Goal: Information Seeking & Learning: Learn about a topic

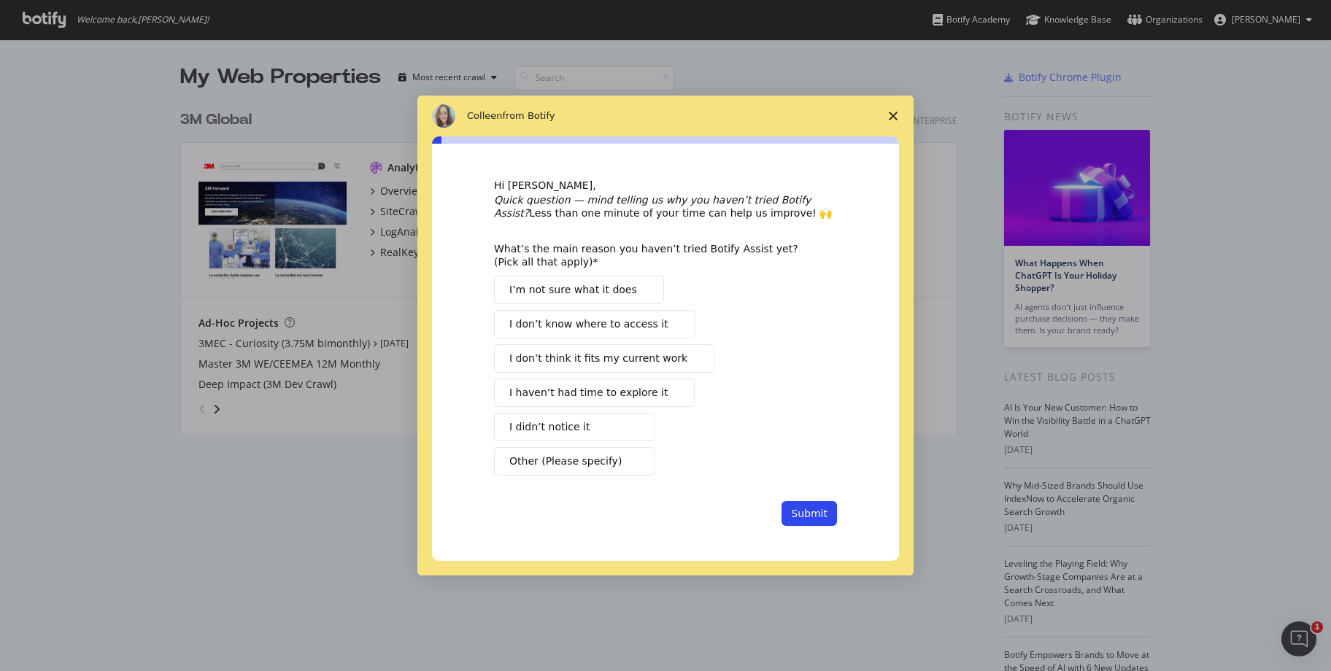
click at [881, 115] on span "Close survey" at bounding box center [893, 116] width 41 height 41
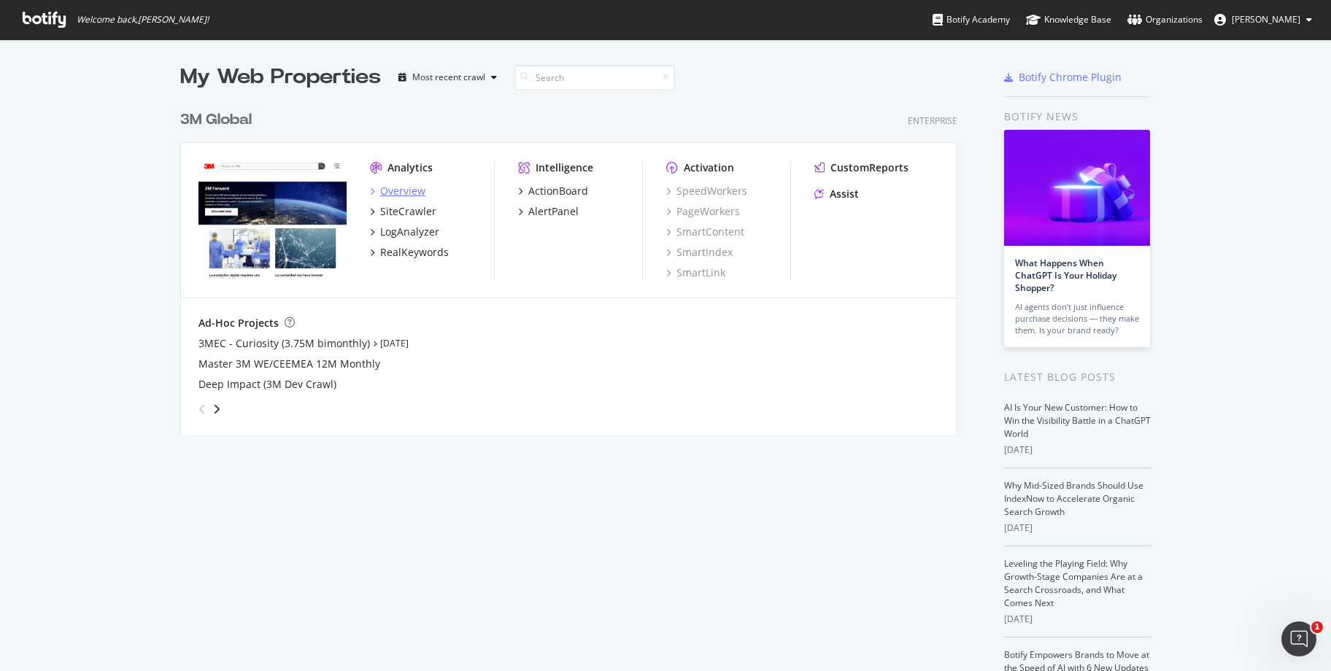
click at [407, 190] on div "Overview" at bounding box center [402, 191] width 45 height 15
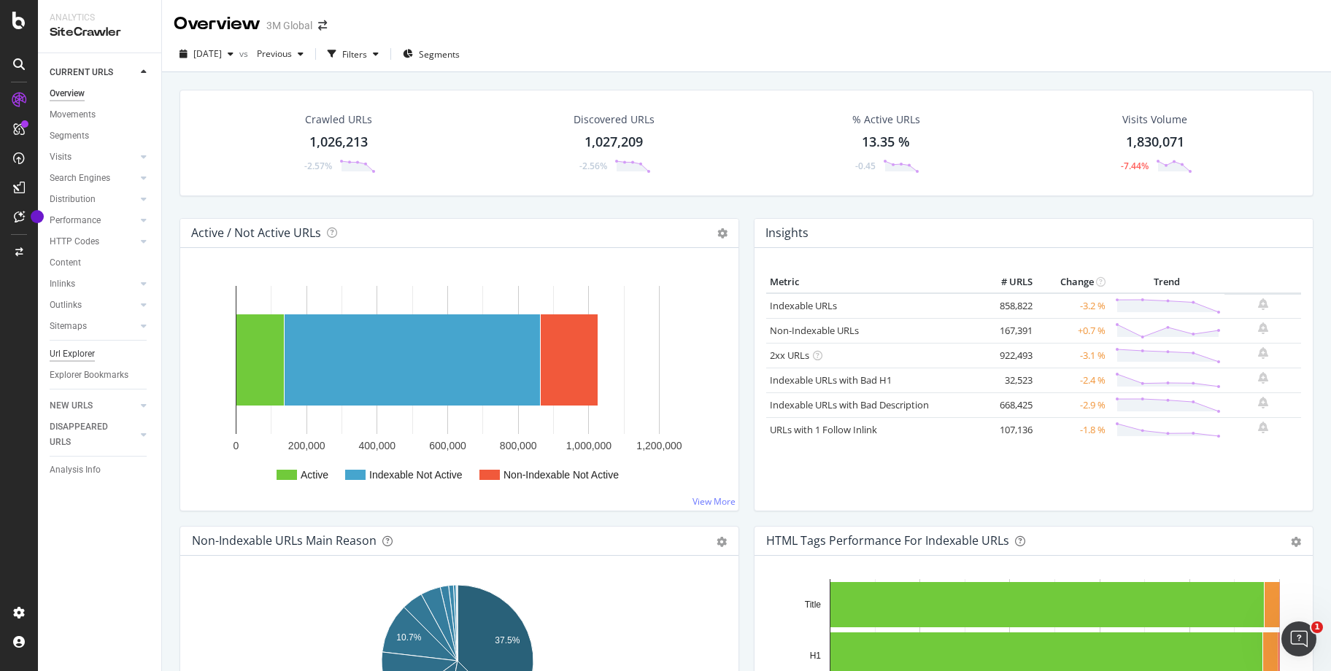
click at [75, 349] on div "Url Explorer" at bounding box center [72, 354] width 45 height 15
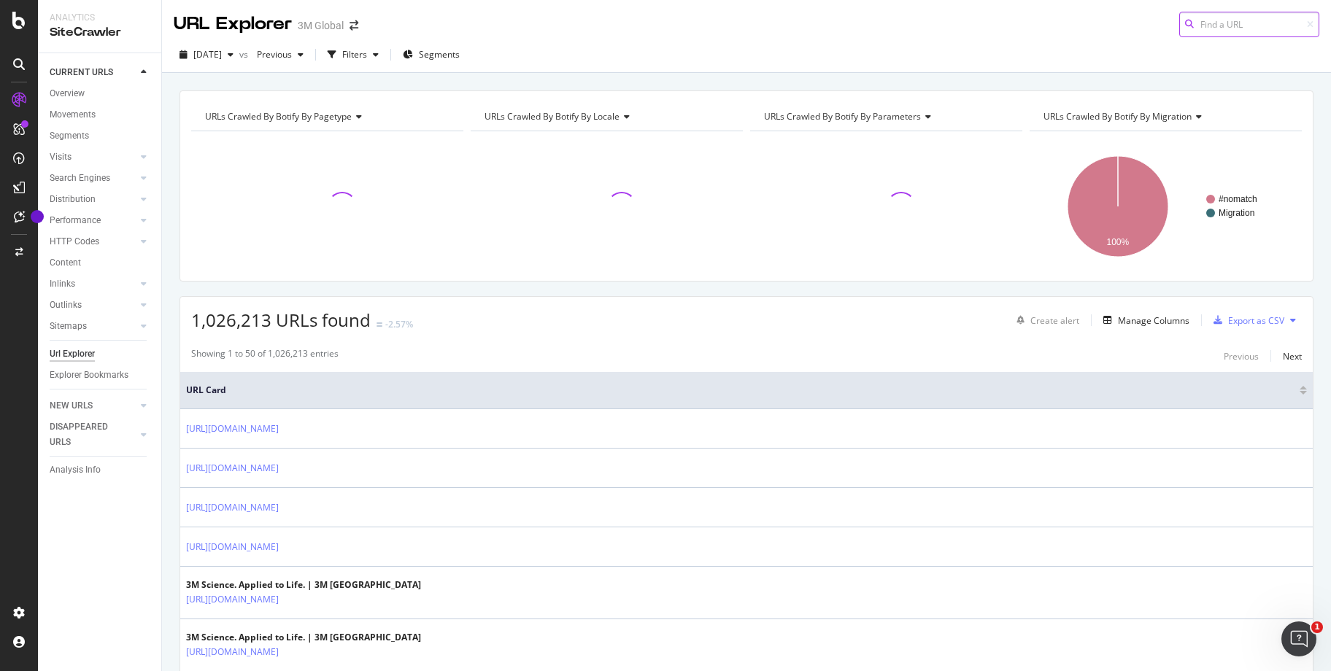
paste input "[URL][DOMAIN_NAME]"
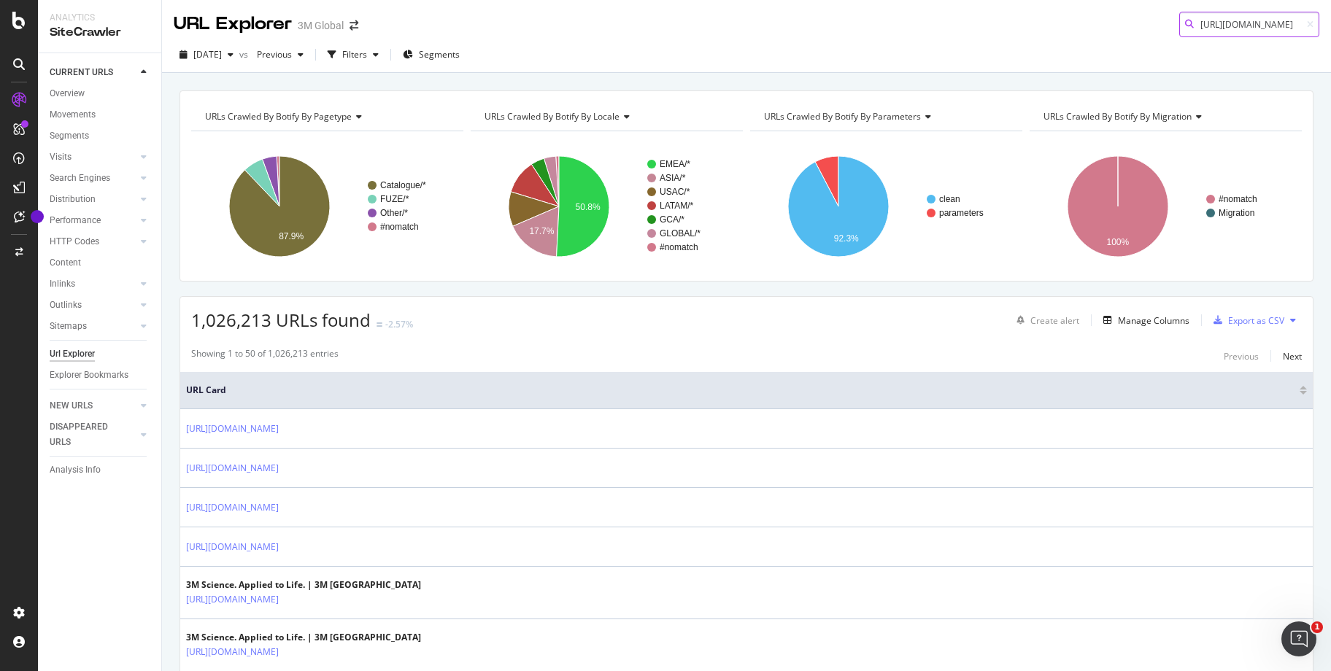
scroll to position [0, 242]
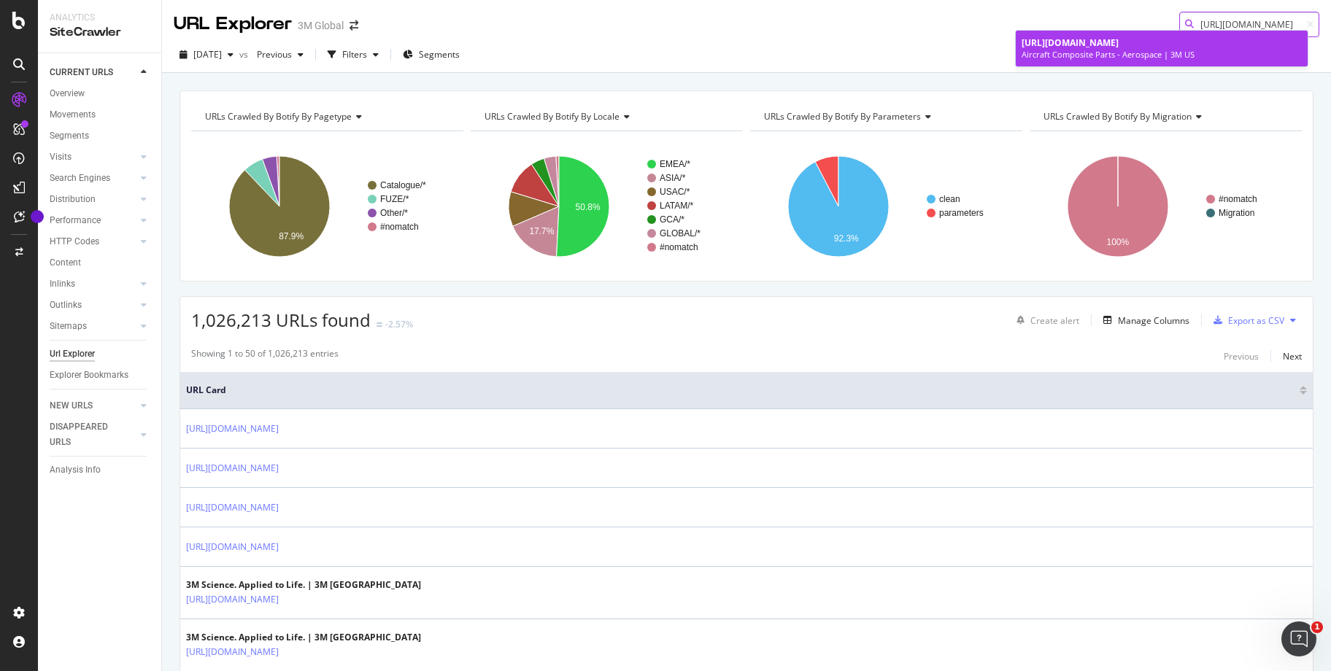
type input "[URL][DOMAIN_NAME]"
click at [1199, 61] on div "Aircraft Composite Parts - Aerospace | 3M US" at bounding box center [1161, 55] width 280 height 12
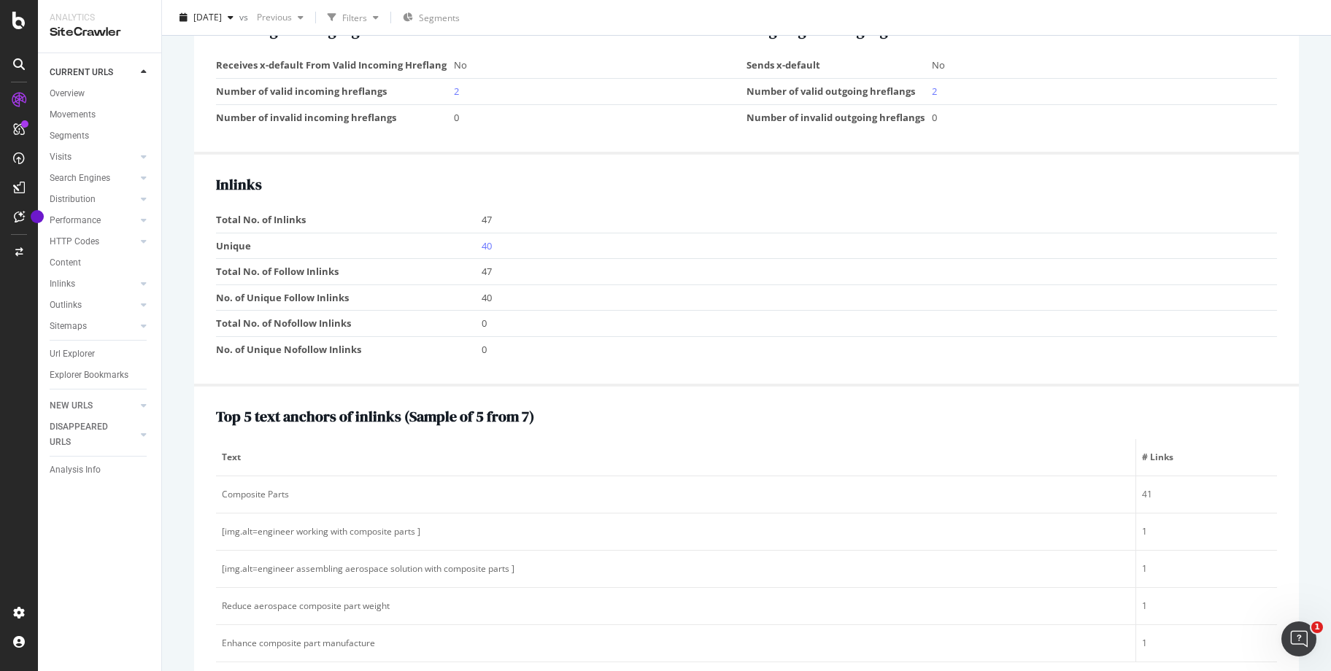
scroll to position [1750, 0]
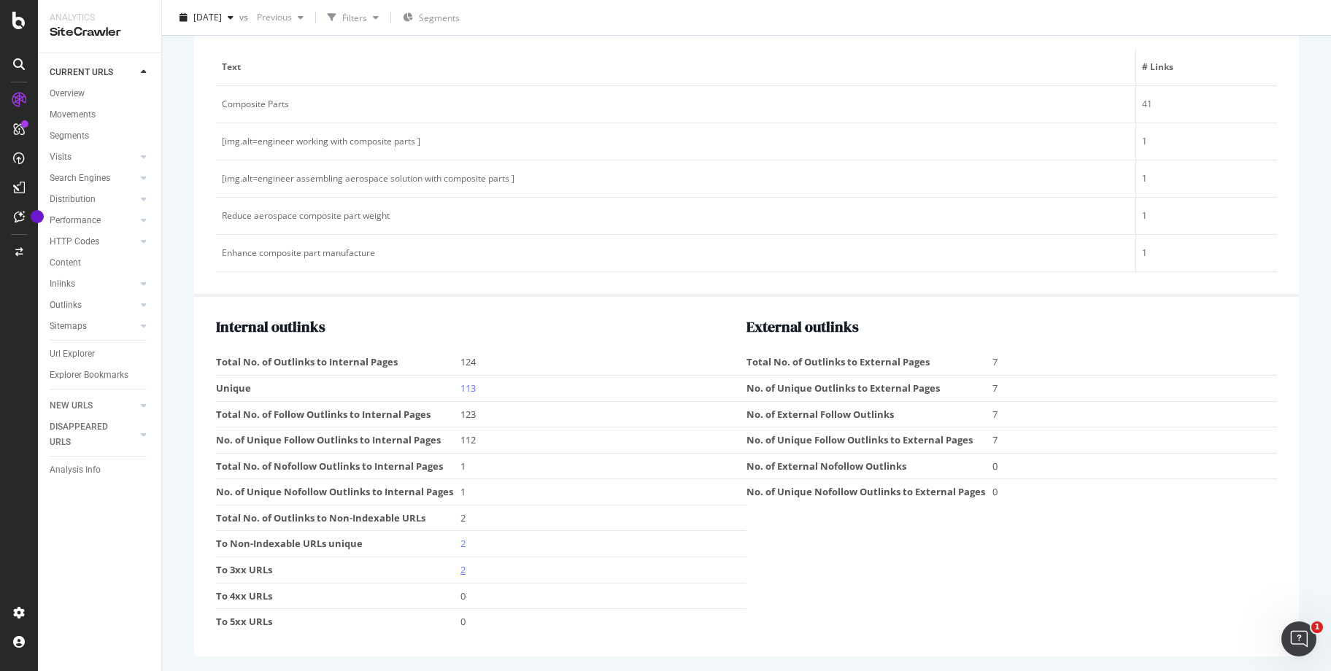
click at [460, 574] on link "2" at bounding box center [462, 569] width 5 height 13
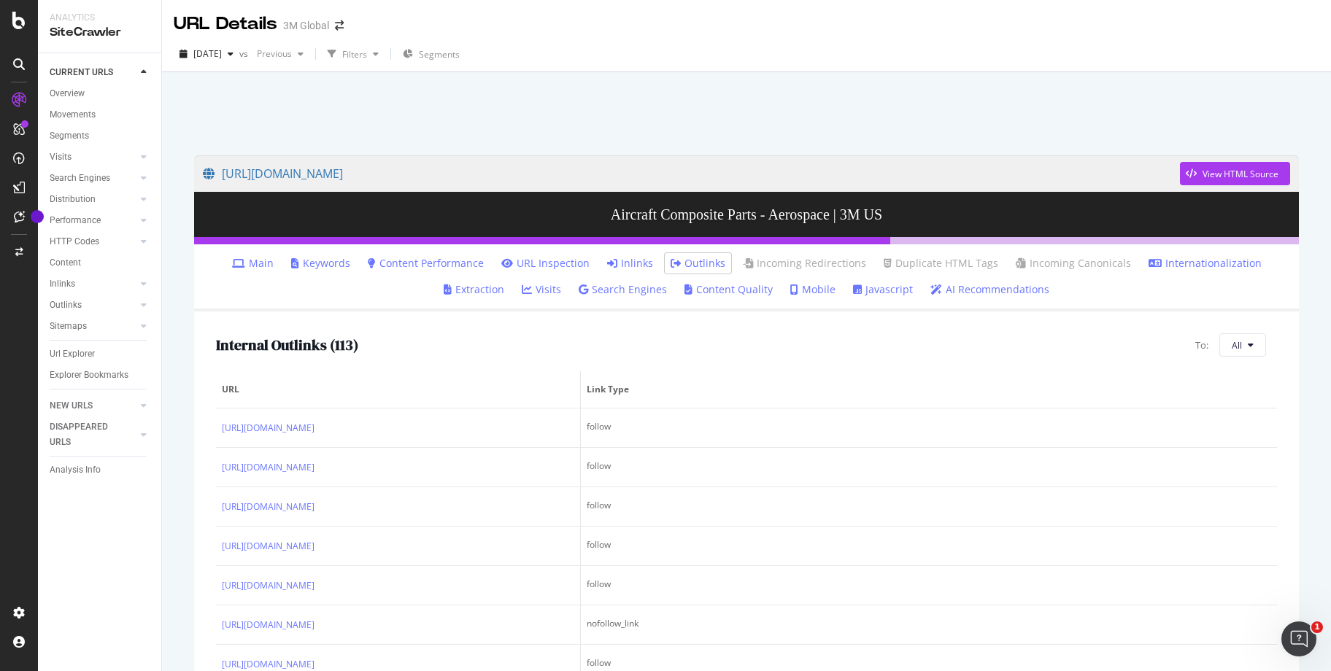
click at [803, 104] on div at bounding box center [746, 110] width 1134 height 62
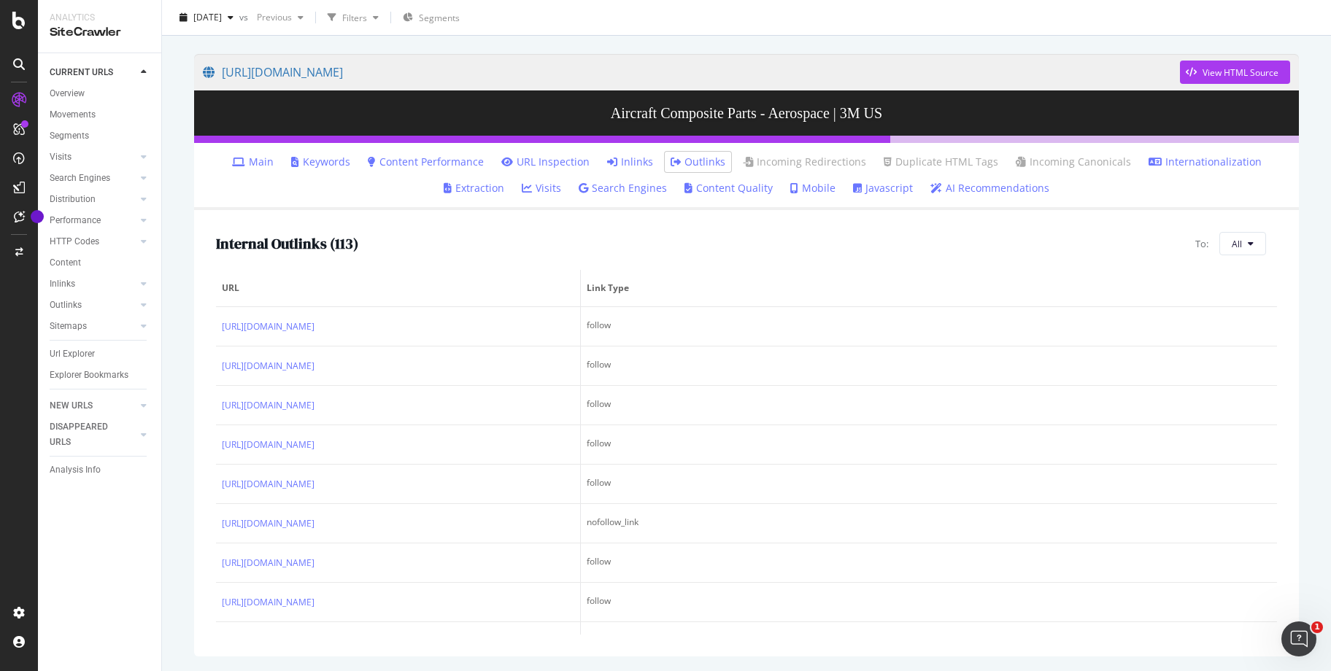
click at [420, 152] on li "Content Performance" at bounding box center [426, 162] width 128 height 20
click at [417, 158] on link "Content Performance" at bounding box center [426, 162] width 116 height 15
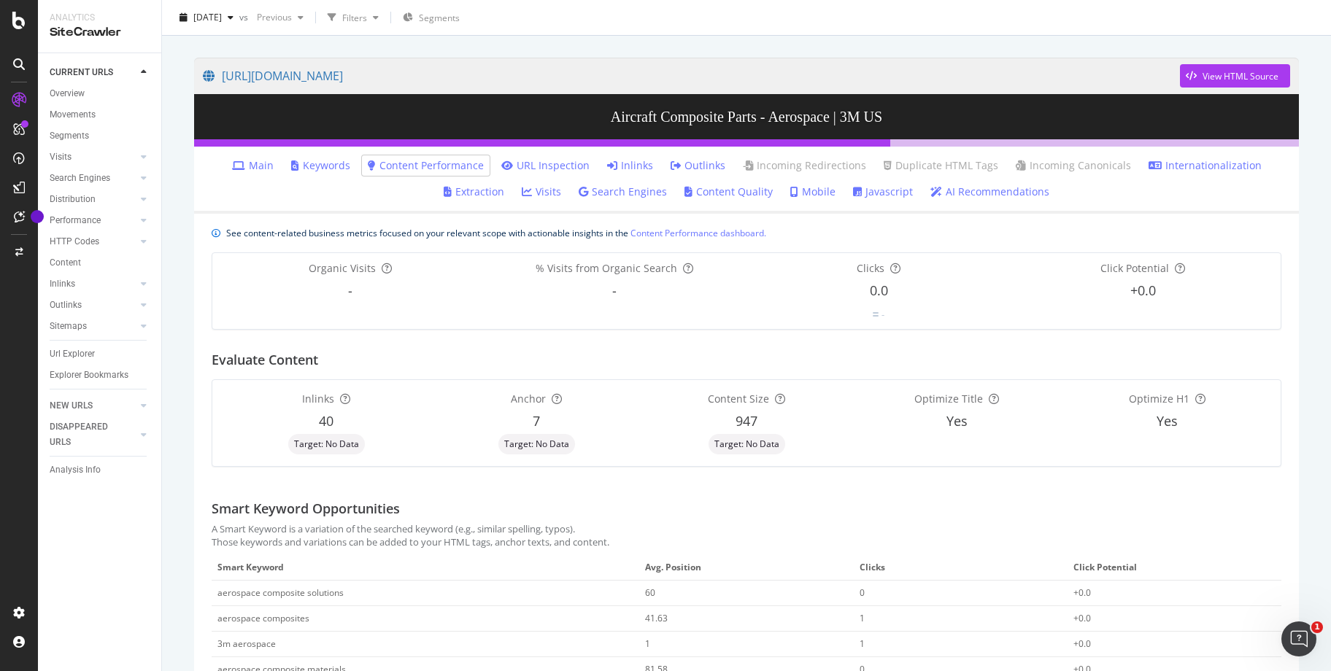
scroll to position [336, 0]
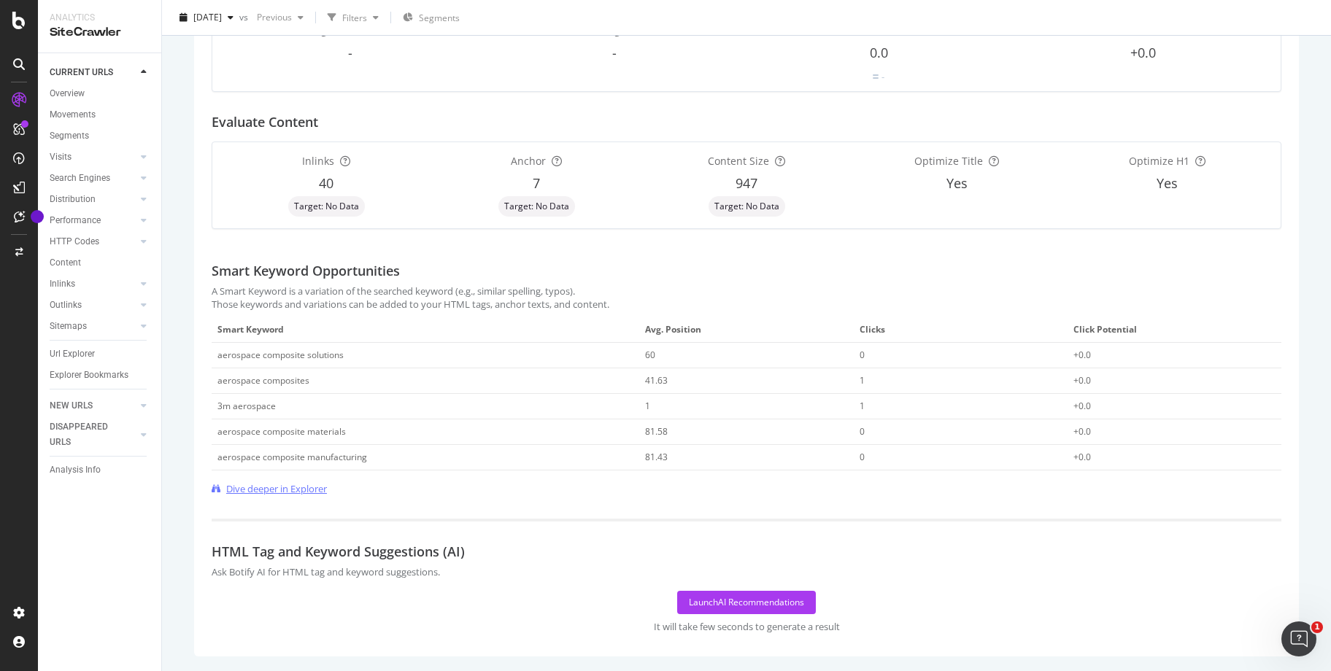
click at [291, 487] on span "Dive deeper in Explorer" at bounding box center [276, 489] width 101 height 14
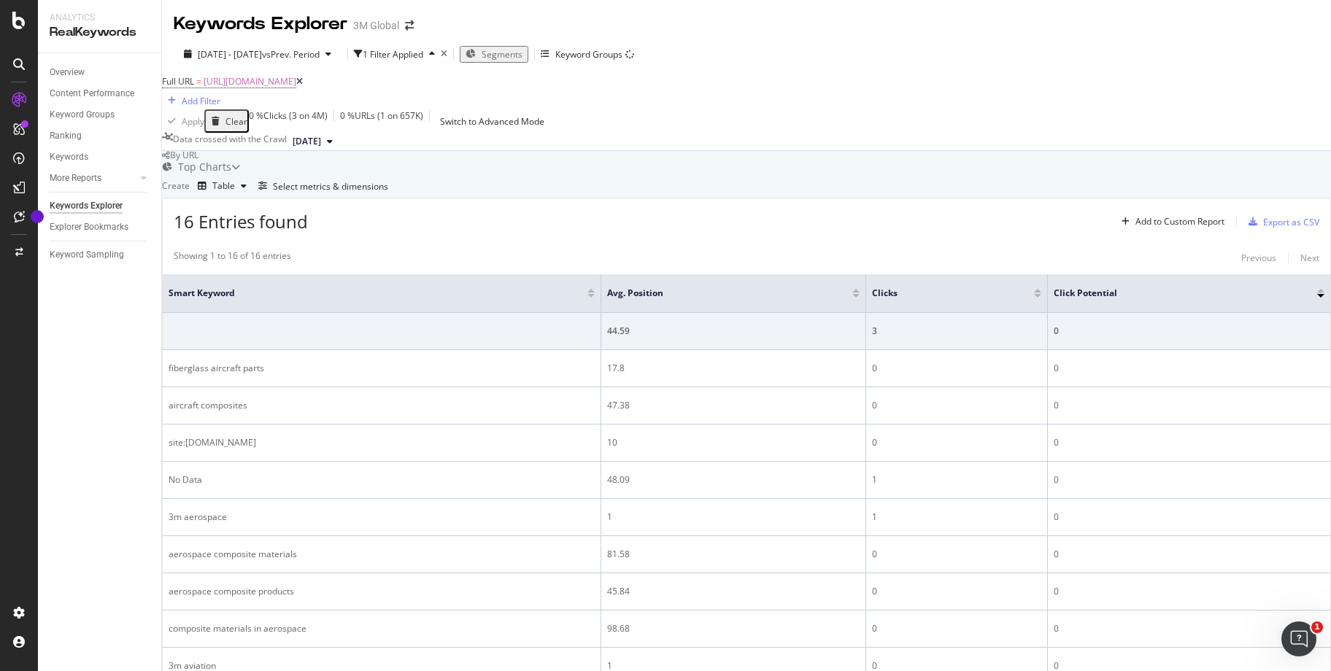
click at [333, 146] on icon at bounding box center [330, 141] width 6 height 9
click at [649, 198] on div "Create Table Select metrics & dimensions" at bounding box center [746, 185] width 1169 height 23
click at [388, 194] on div "Select metrics & dimensions" at bounding box center [320, 186] width 136 height 16
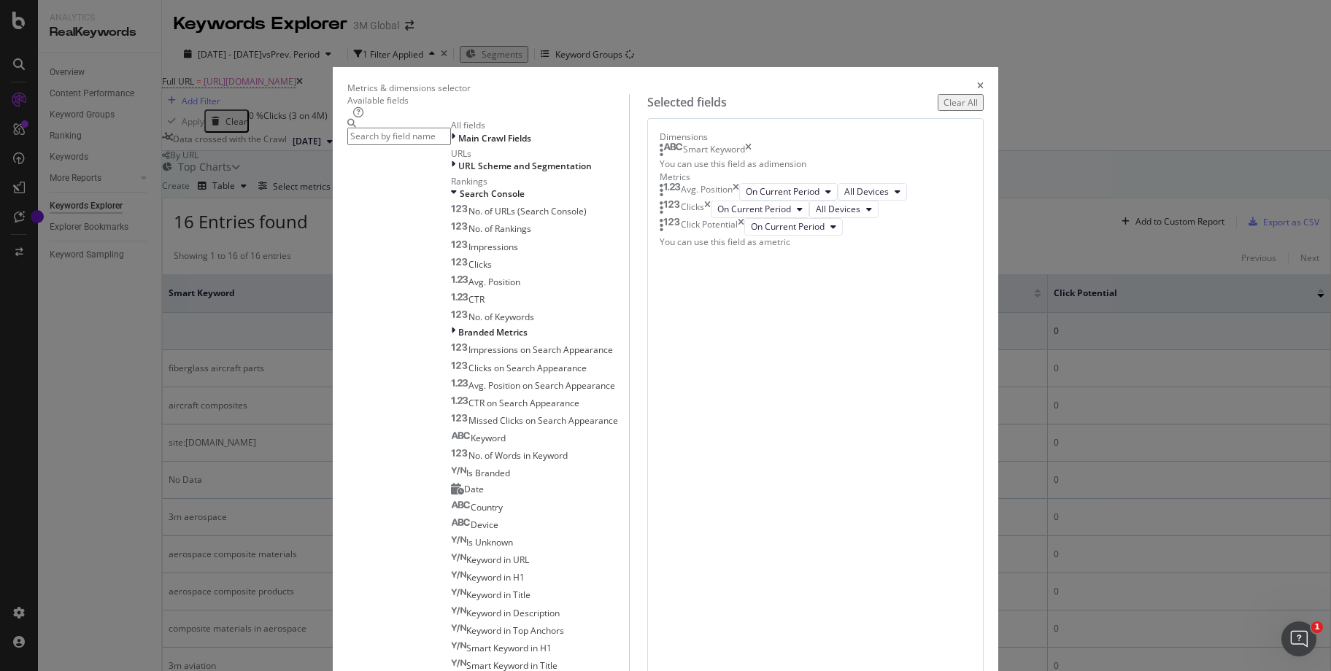
click at [960, 82] on div "Metrics & dimensions selector" at bounding box center [665, 88] width 636 height 12
click at [965, 82] on div "Metrics & dimensions selector" at bounding box center [665, 88] width 636 height 12
click at [977, 82] on div "times" at bounding box center [980, 88] width 7 height 12
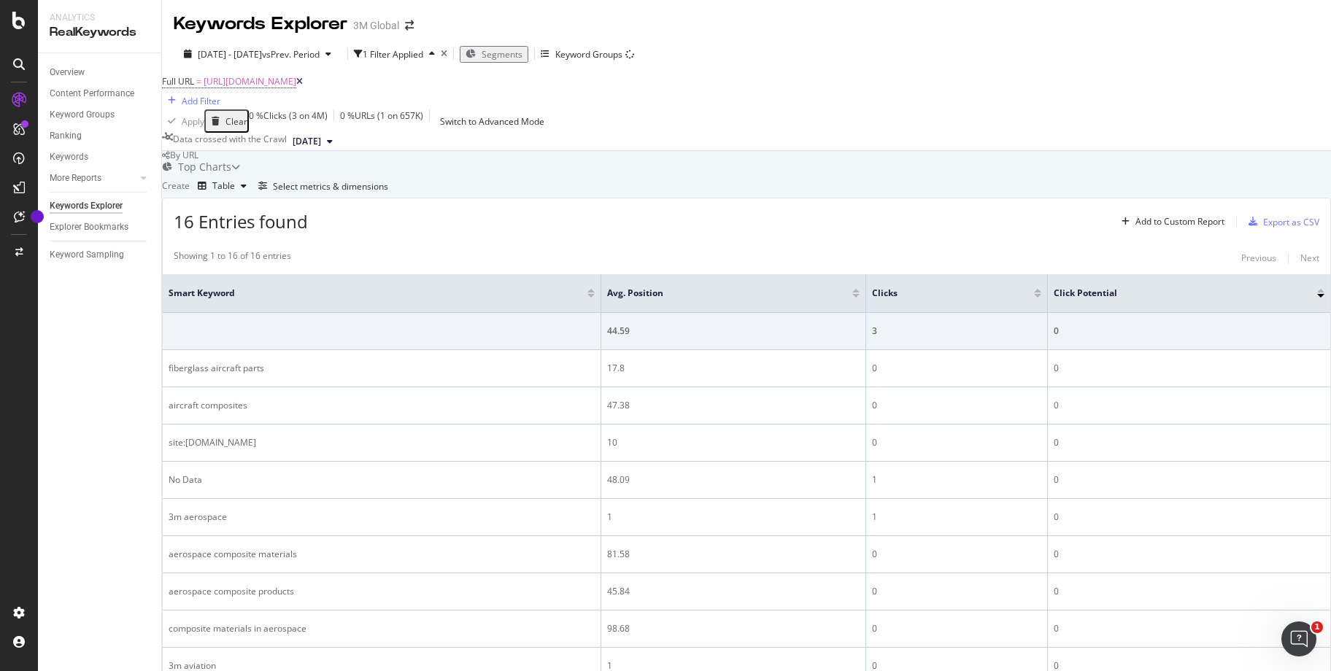
click at [231, 160] on div "By URL" at bounding box center [746, 155] width 1169 height 9
click at [231, 174] on div "Top Charts" at bounding box center [196, 167] width 69 height 15
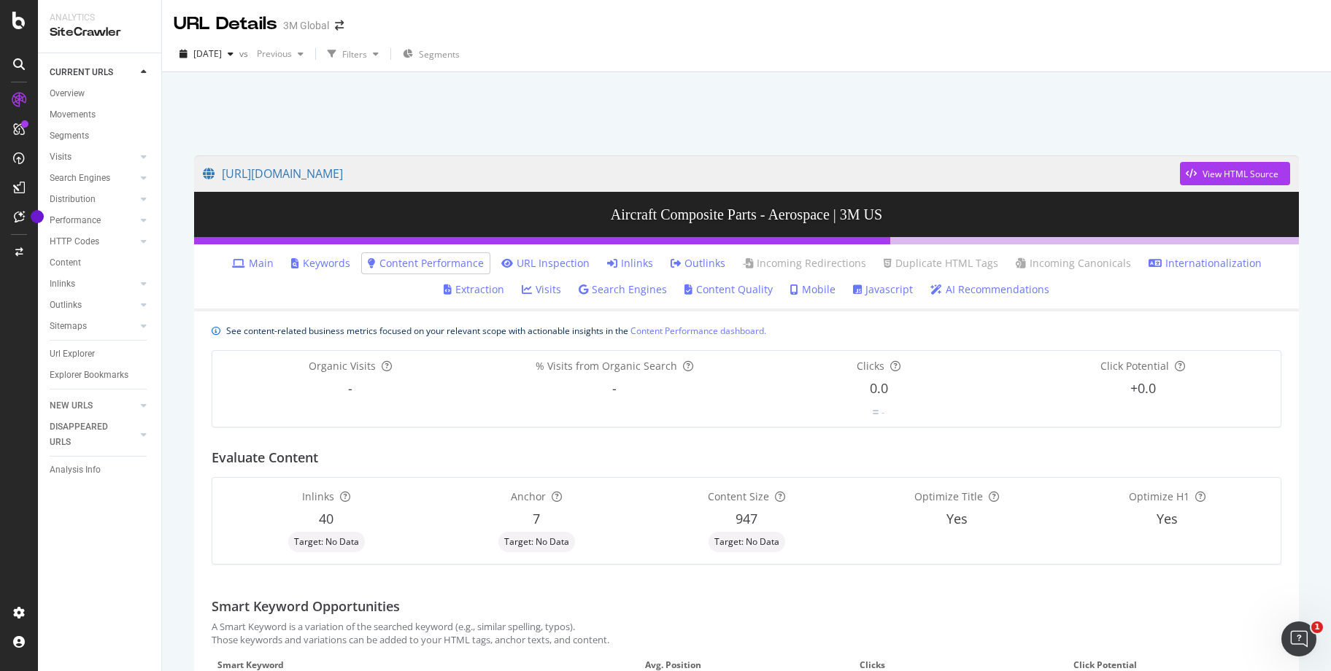
click at [535, 544] on span "Target: No Data" at bounding box center [536, 542] width 65 height 9
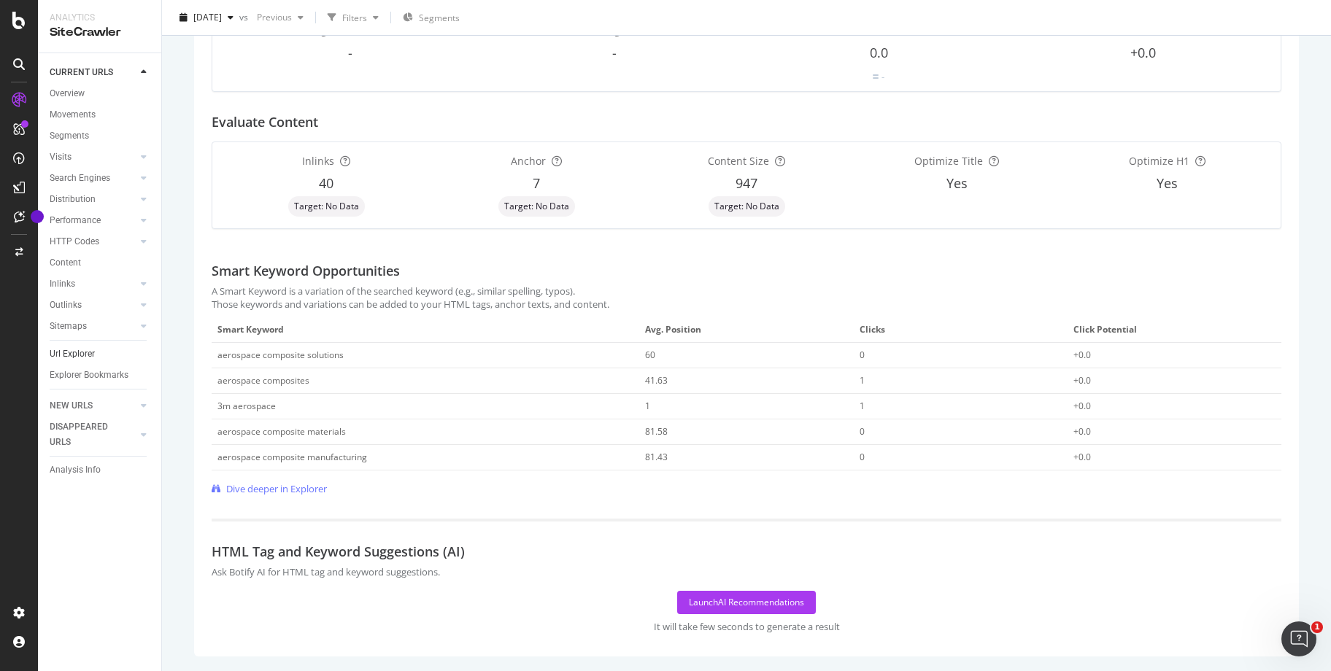
click at [97, 347] on link "Url Explorer" at bounding box center [100, 354] width 101 height 15
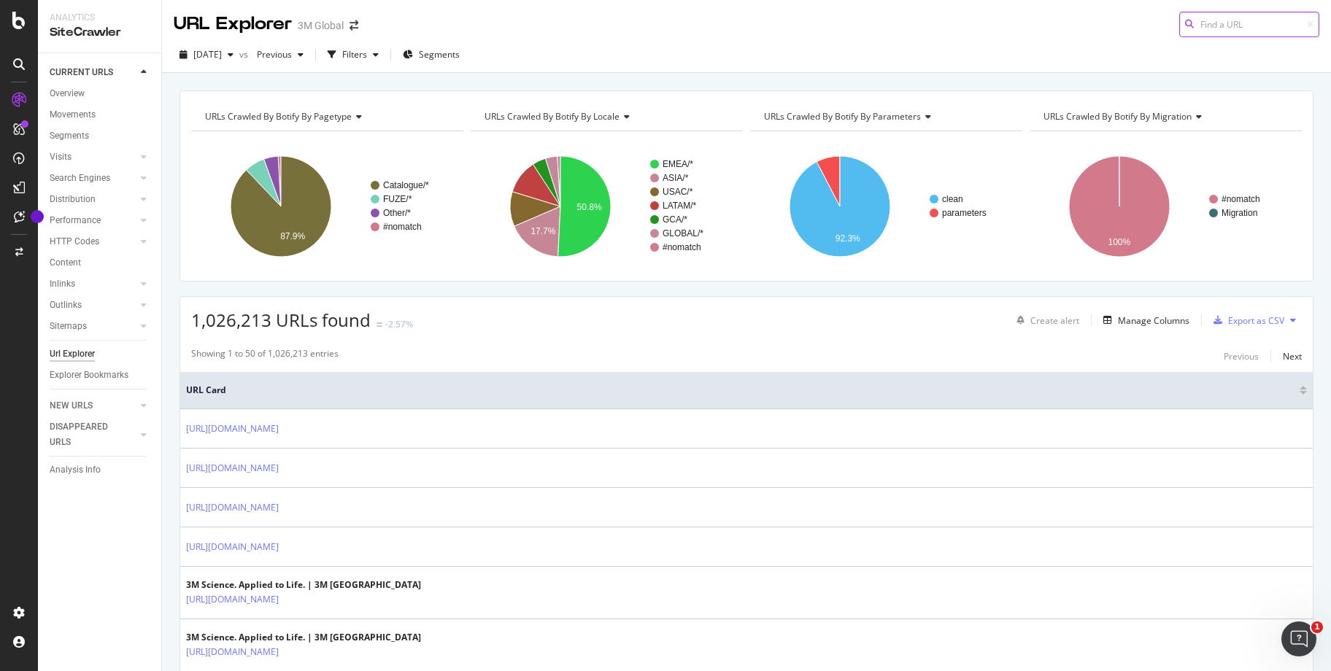
paste input "[URL][DOMAIN_NAME]"
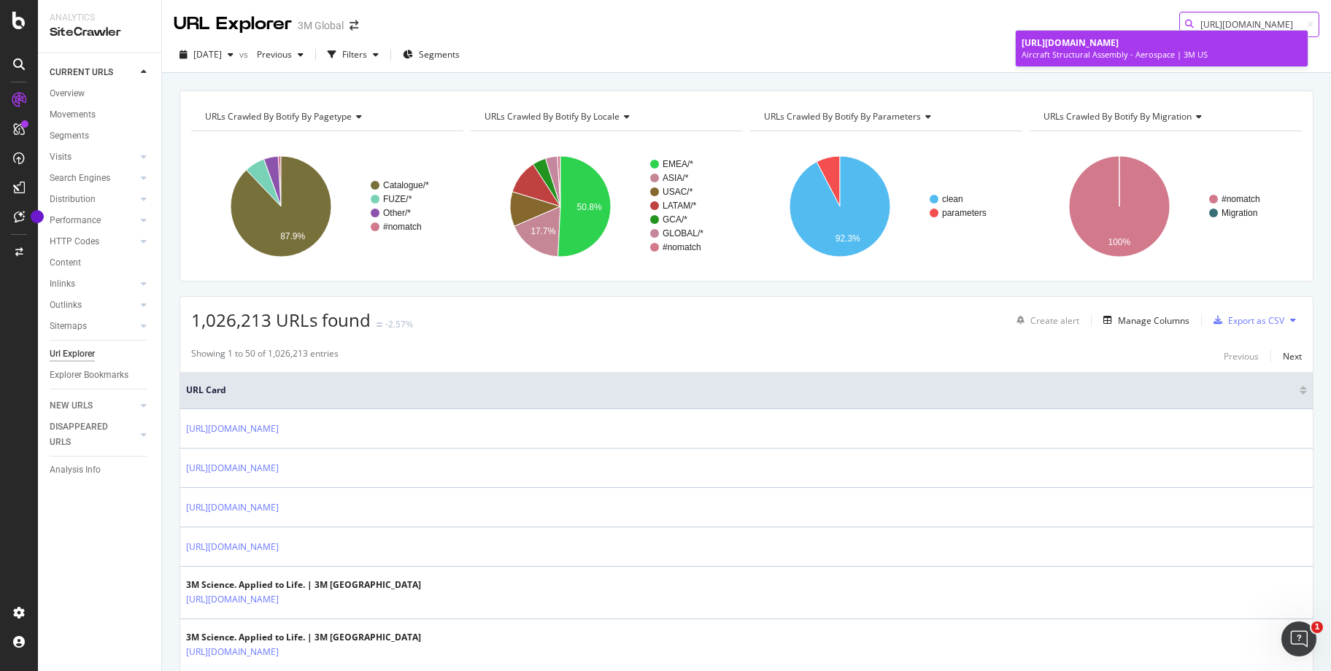
type input "[URL][DOMAIN_NAME]"
click at [1209, 61] on div "Aircraft Structural Assembly - Aerospace | 3M US" at bounding box center [1161, 55] width 280 height 12
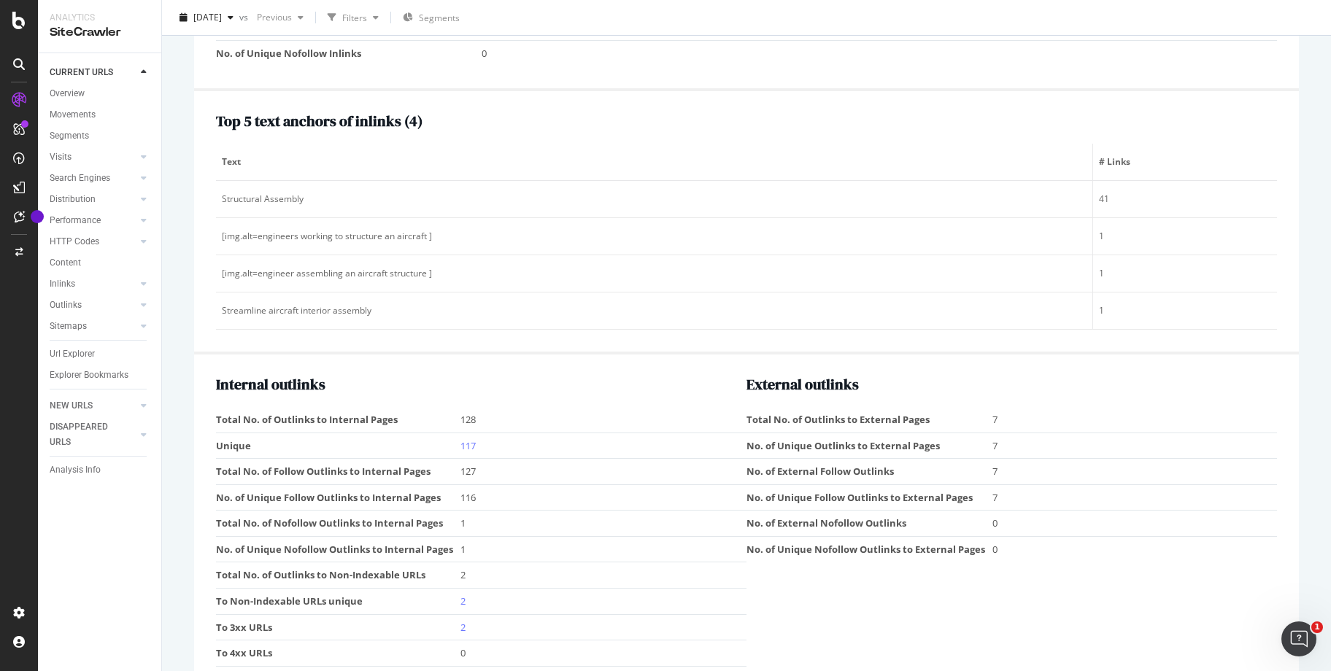
scroll to position [1726, 0]
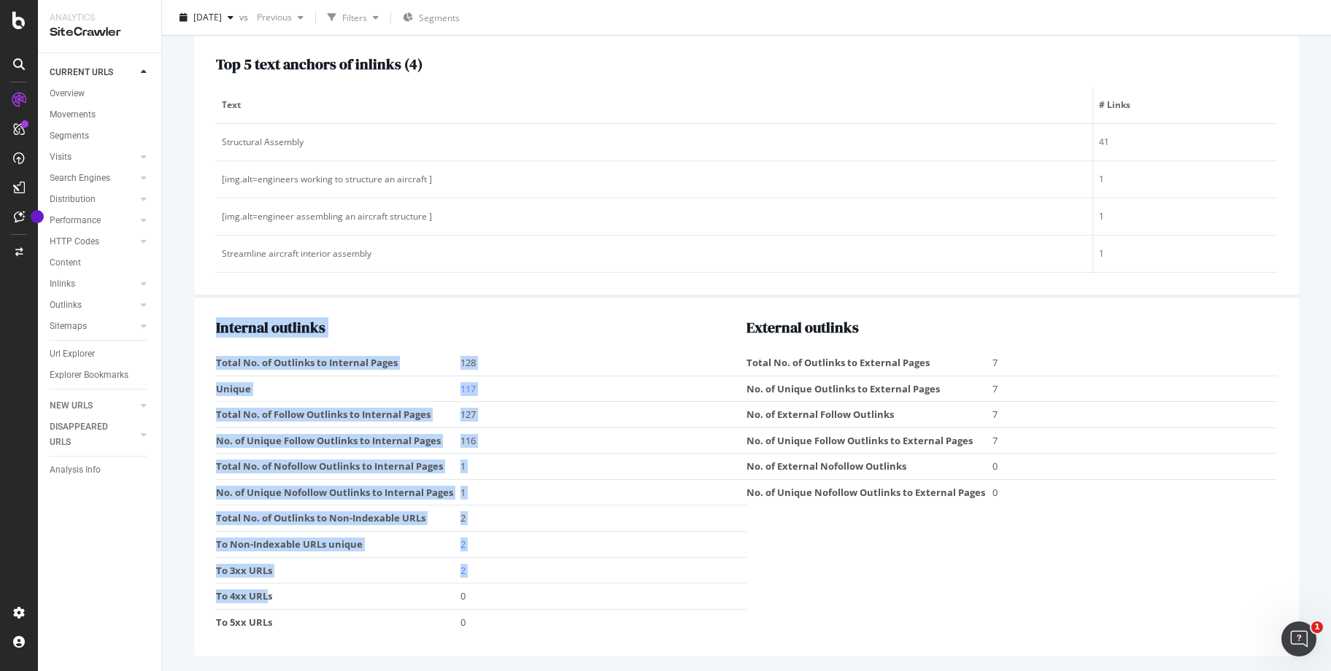
drag, startPoint x: 266, startPoint y: 598, endPoint x: 214, endPoint y: 598, distance: 51.8
click at [214, 598] on div "Internal outlinks Total No. of Outlinks to Internal Pages 128 Unique 117 Total …" at bounding box center [746, 477] width 1105 height 359
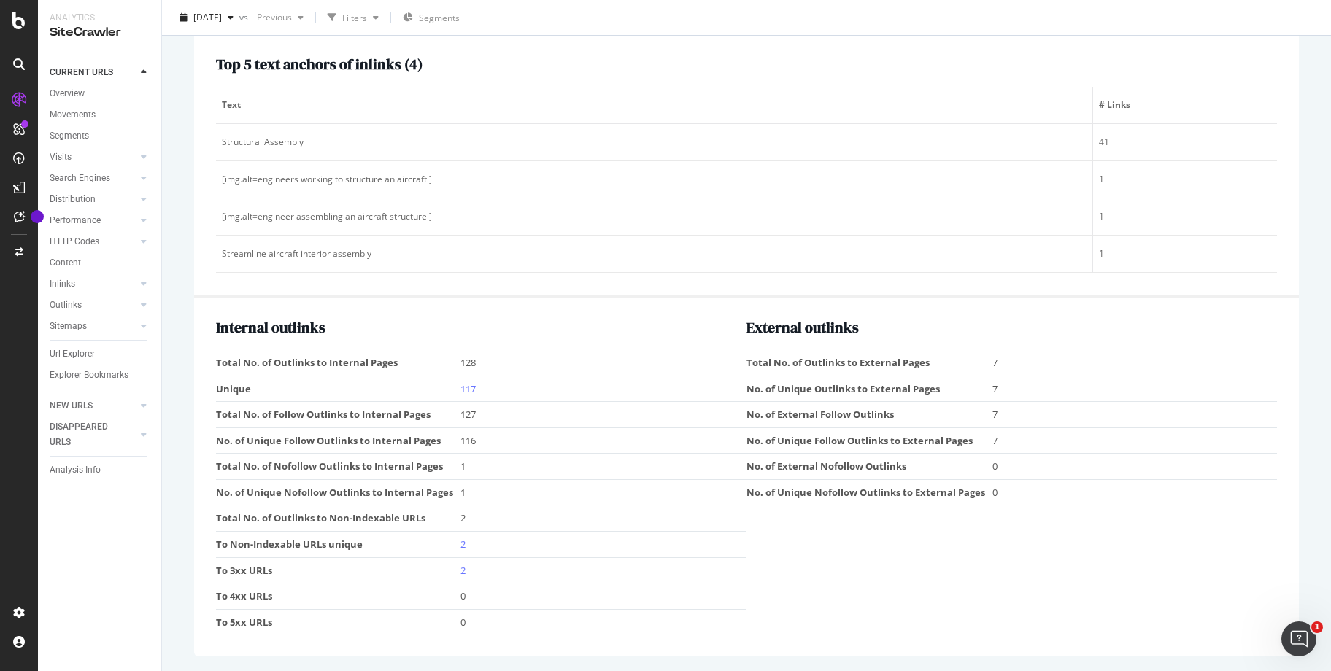
click at [604, 617] on td "0" at bounding box center [603, 622] width 286 height 26
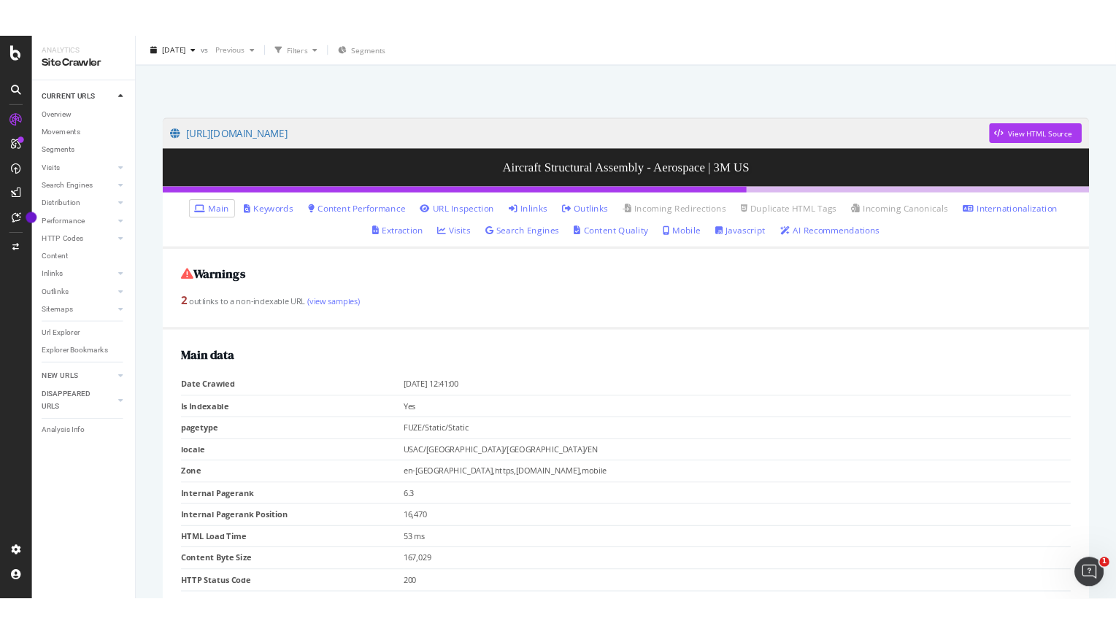
scroll to position [0, 0]
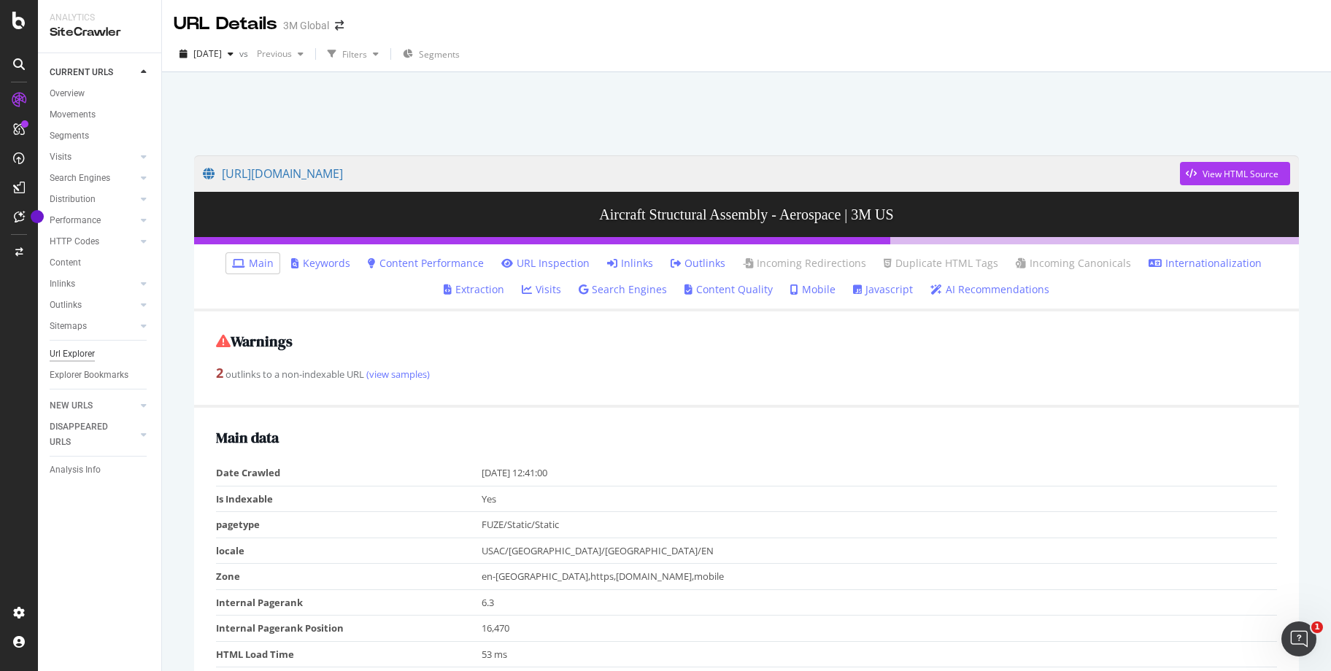
click at [75, 357] on div "Url Explorer" at bounding box center [72, 354] width 45 height 15
